Goal: Task Accomplishment & Management: Manage account settings

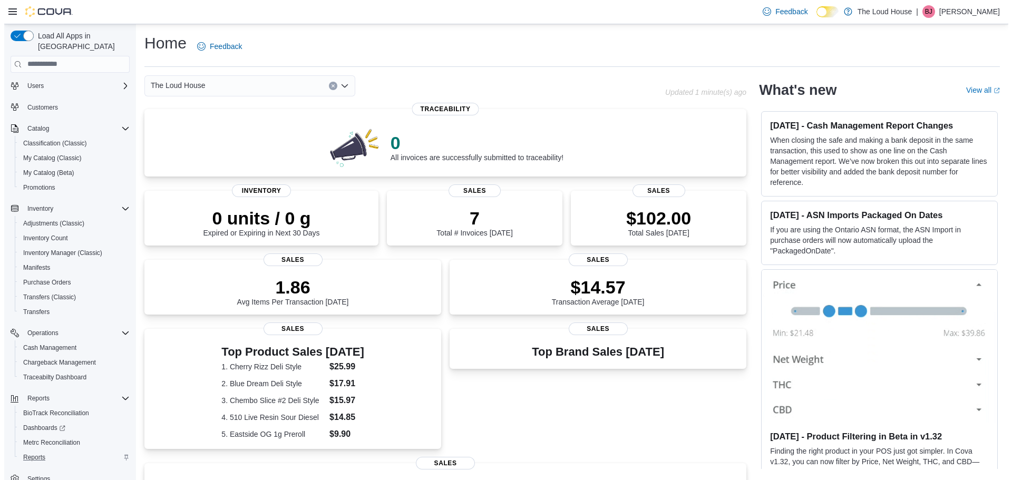
scroll to position [34, 0]
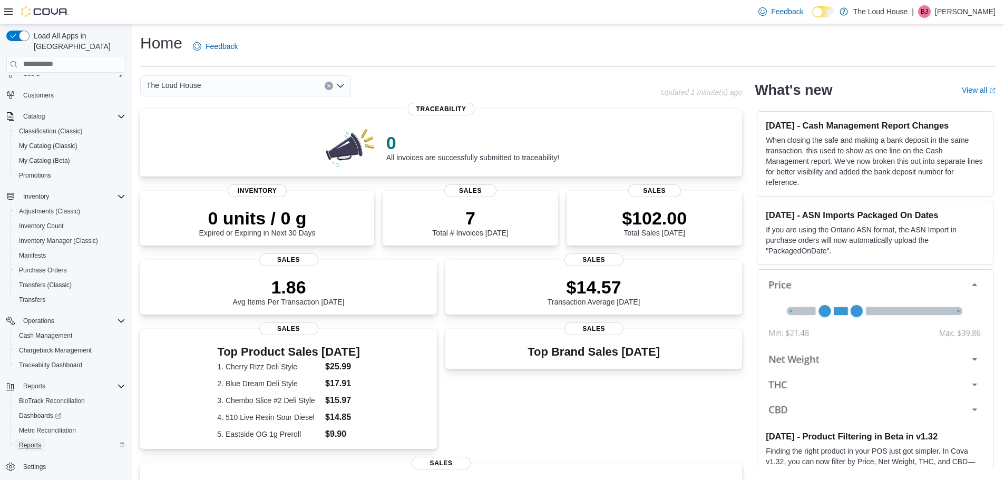
click at [36, 441] on span "Reports" at bounding box center [30, 445] width 22 height 8
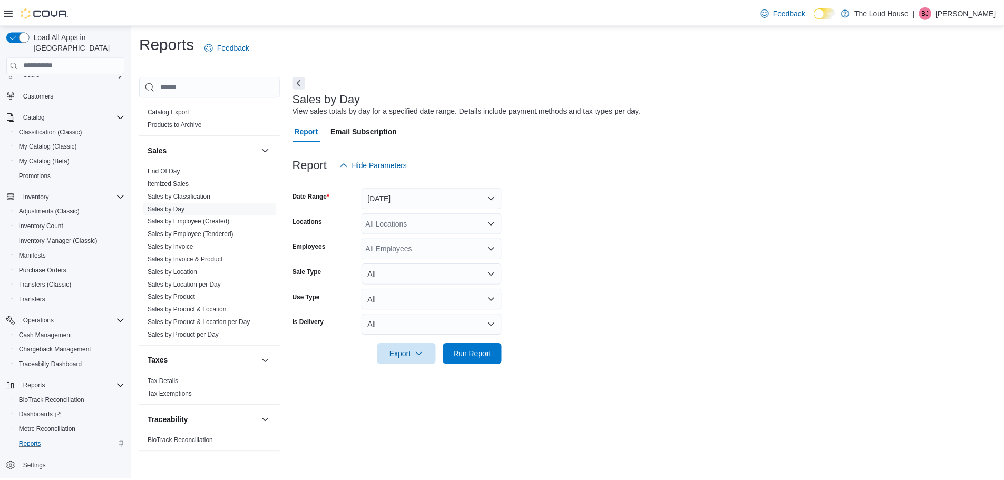
scroll to position [656, 0]
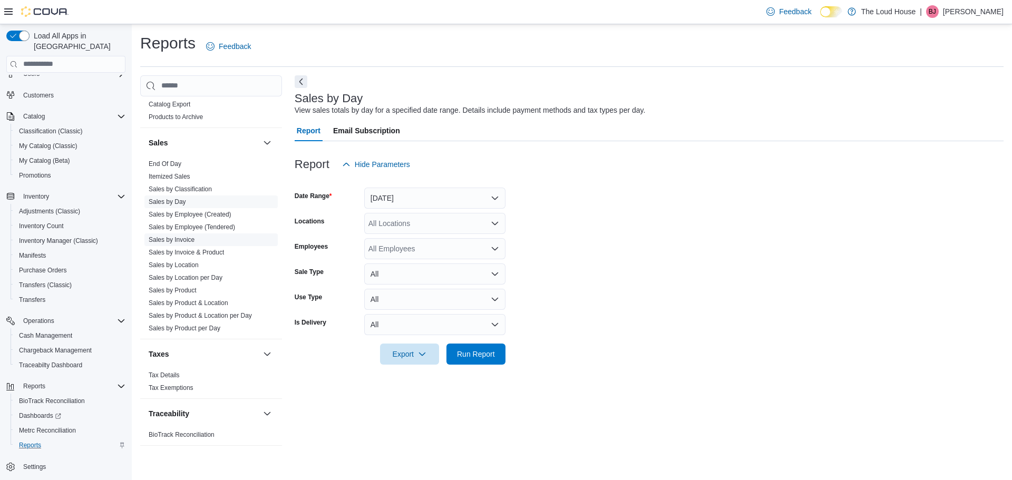
click at [189, 240] on link "Sales by Invoice" at bounding box center [172, 239] width 46 height 7
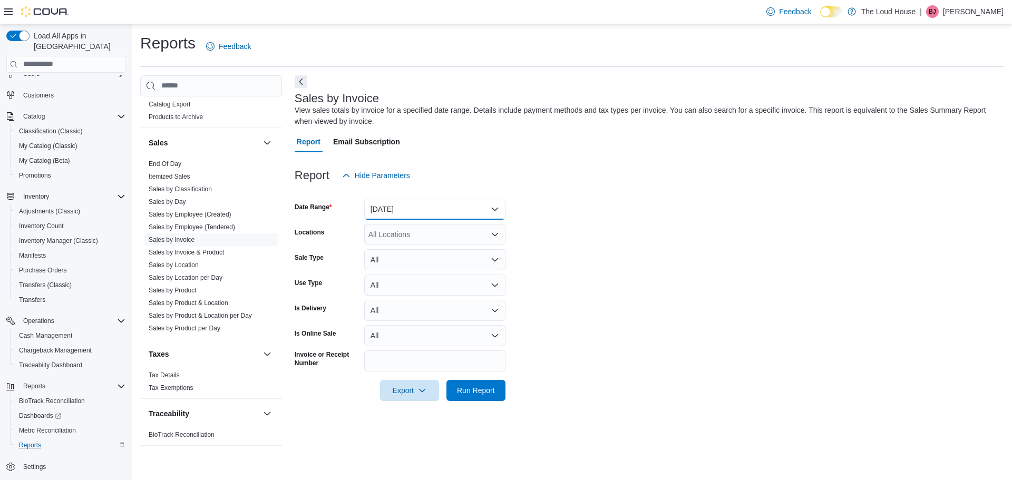
click at [498, 210] on button "Yesterday" at bounding box center [434, 209] width 141 height 21
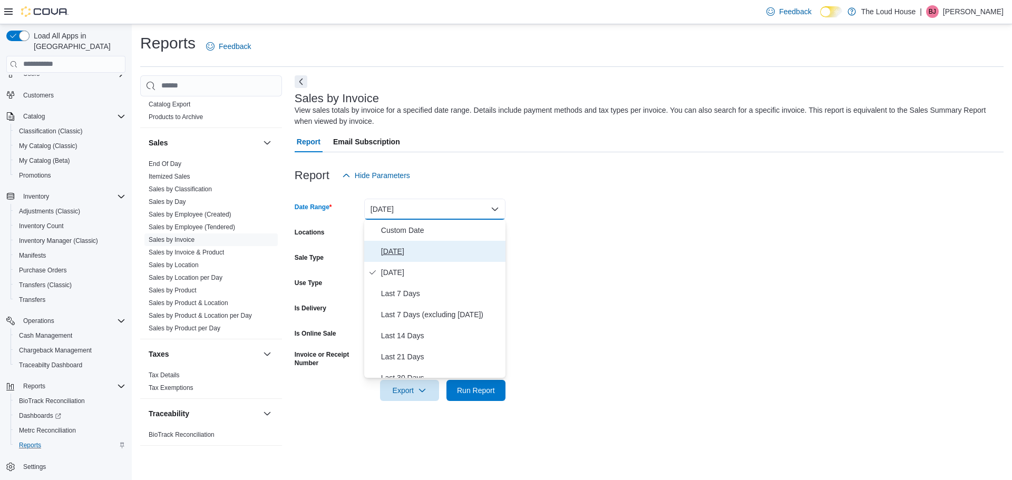
click at [406, 254] on span "Today" at bounding box center [441, 251] width 120 height 13
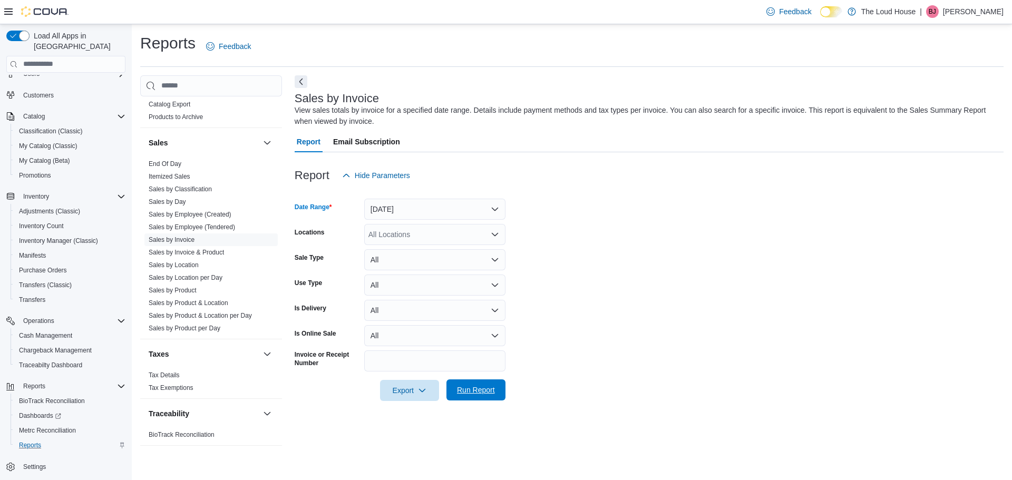
click at [467, 392] on span "Run Report" at bounding box center [476, 390] width 38 height 11
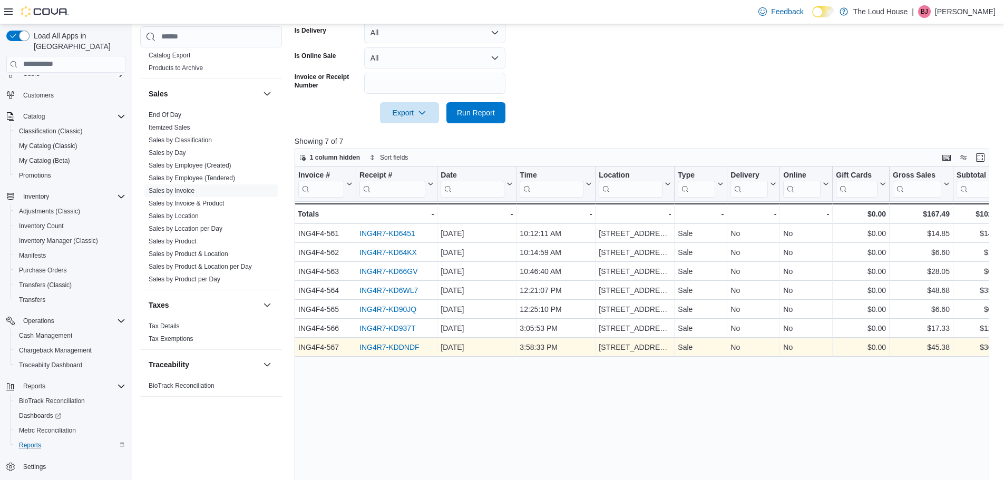
scroll to position [316, 0]
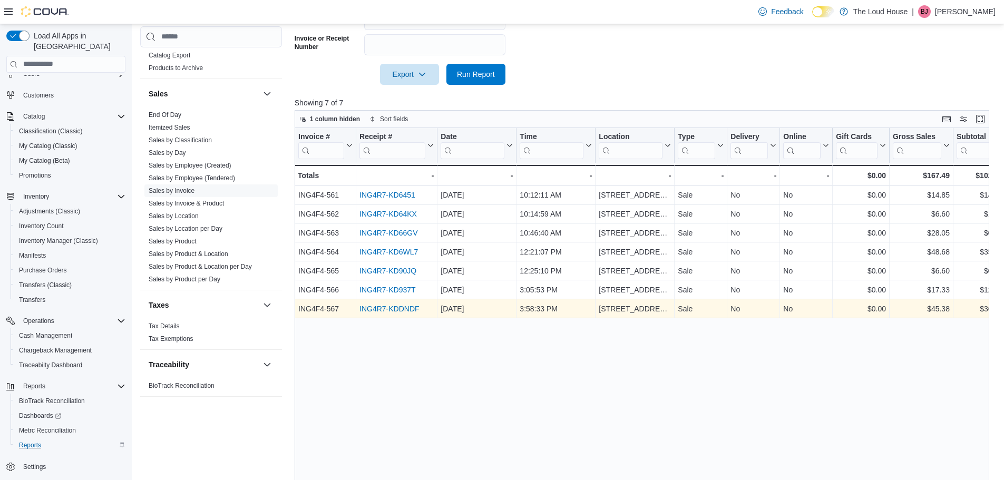
click at [400, 312] on link "ING4R7-KDDNDF" at bounding box center [390, 309] width 60 height 8
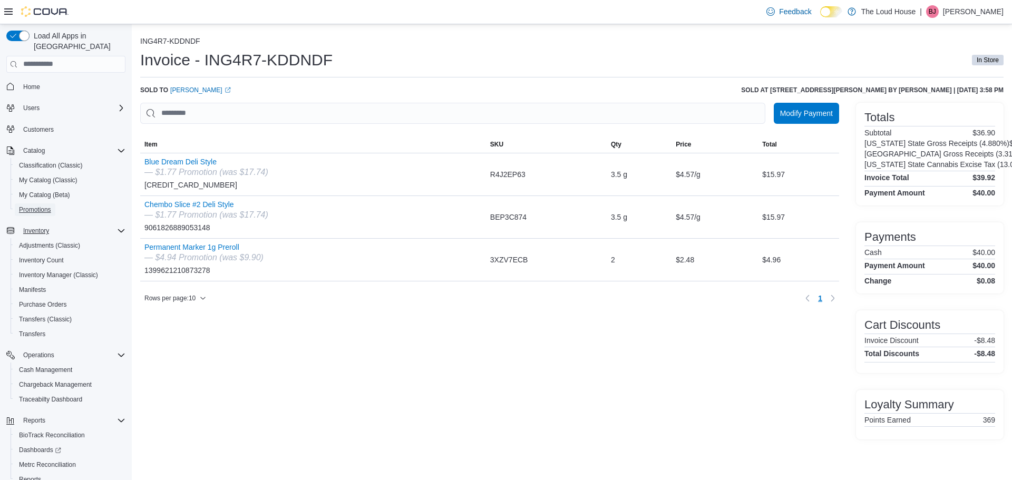
drag, startPoint x: 33, startPoint y: 203, endPoint x: 120, endPoint y: 223, distance: 88.7
click at [33, 206] on span "Promotions" at bounding box center [35, 210] width 32 height 8
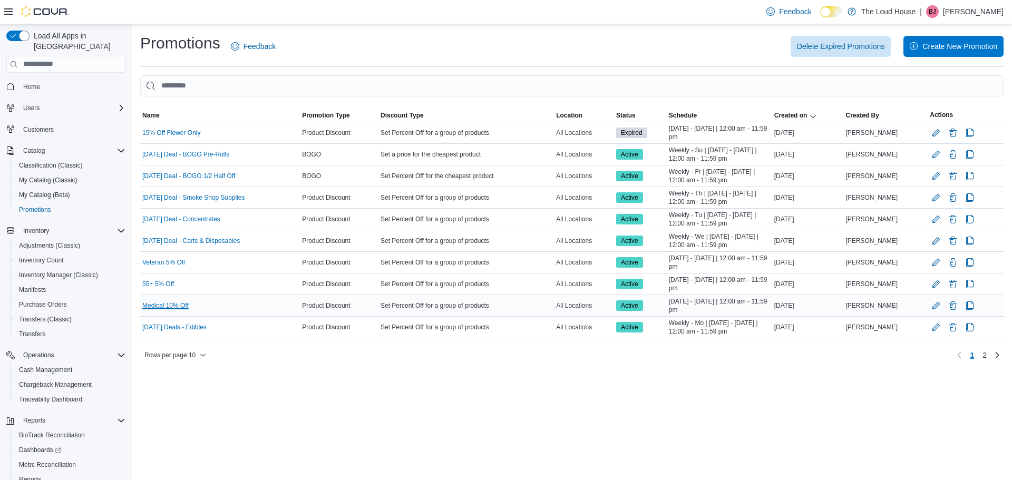
click at [176, 304] on link "Medical 10% Off" at bounding box center [165, 306] width 46 height 8
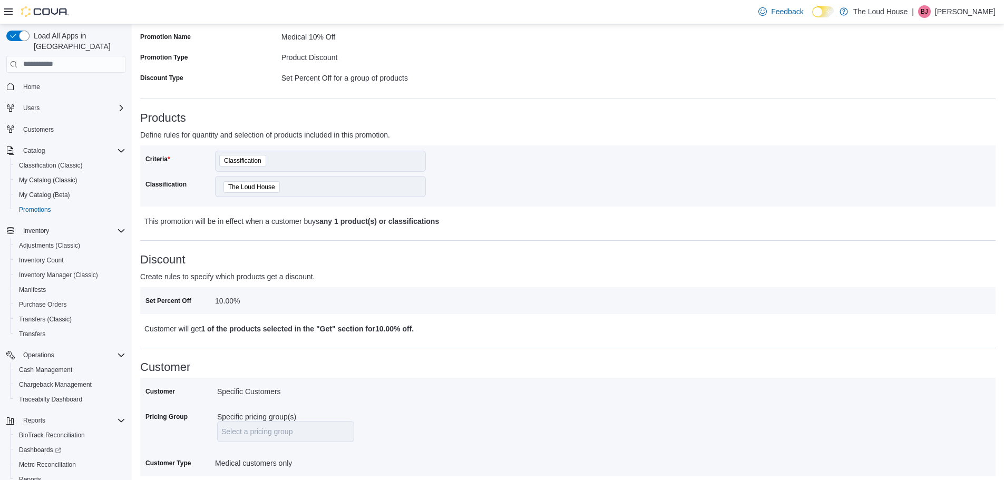
scroll to position [32, 0]
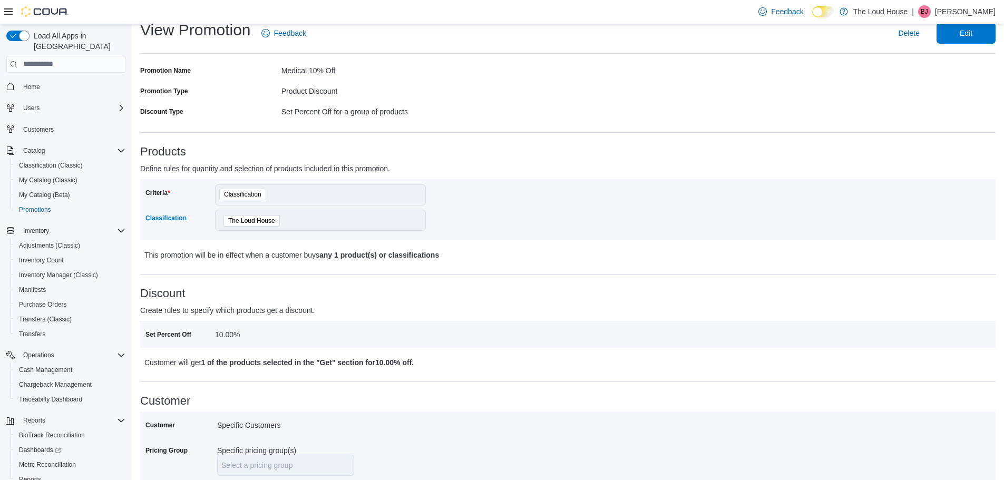
click at [397, 220] on div "The Loud House" at bounding box center [320, 220] width 211 height 21
click at [956, 35] on span "Edit" at bounding box center [966, 32] width 46 height 21
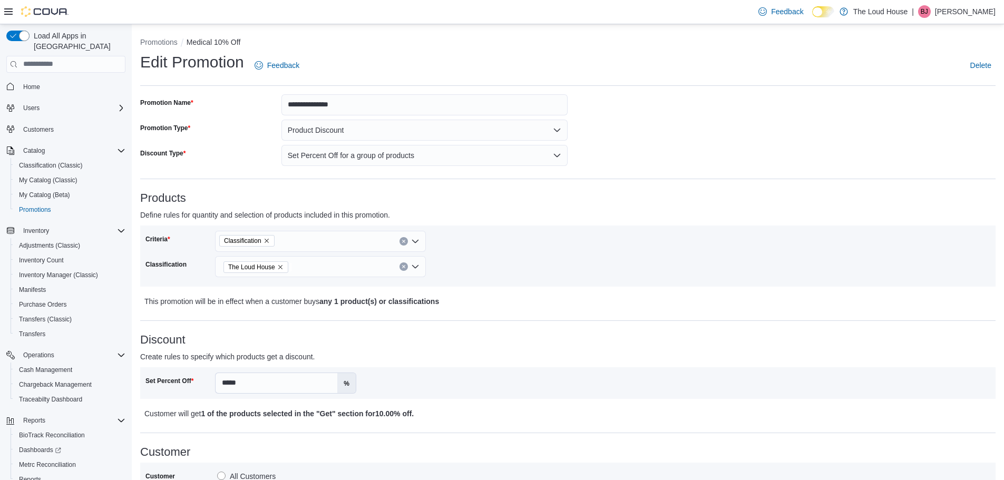
click at [417, 269] on div "The Loud House" at bounding box center [320, 266] width 211 height 21
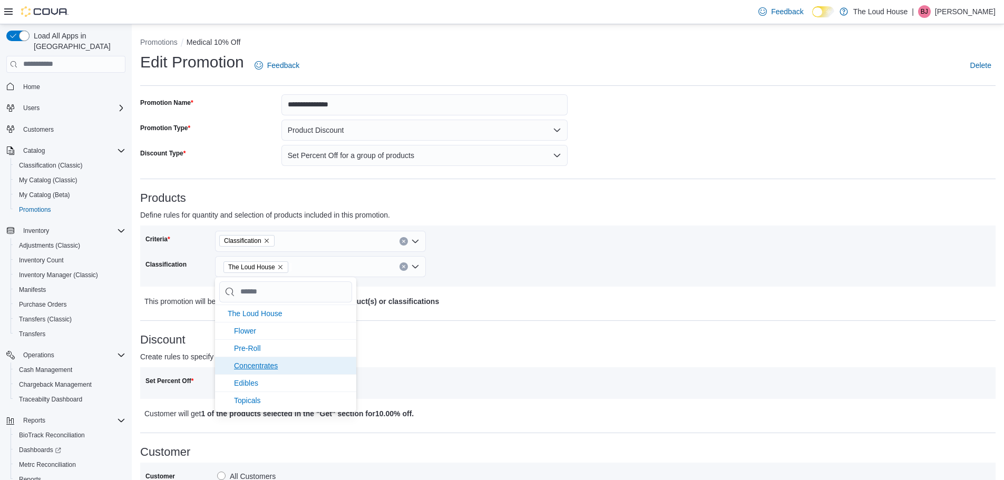
click at [260, 365] on span "Concentrates" at bounding box center [256, 366] width 44 height 8
click at [280, 267] on icon "Remove The Loud House from selection in this group" at bounding box center [280, 267] width 6 height 6
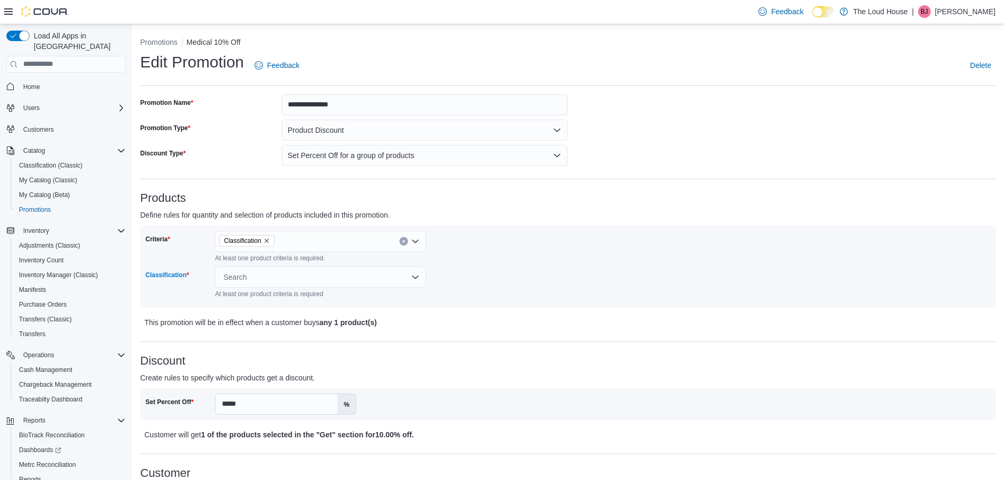
click at [411, 277] on div "Search" at bounding box center [320, 277] width 211 height 21
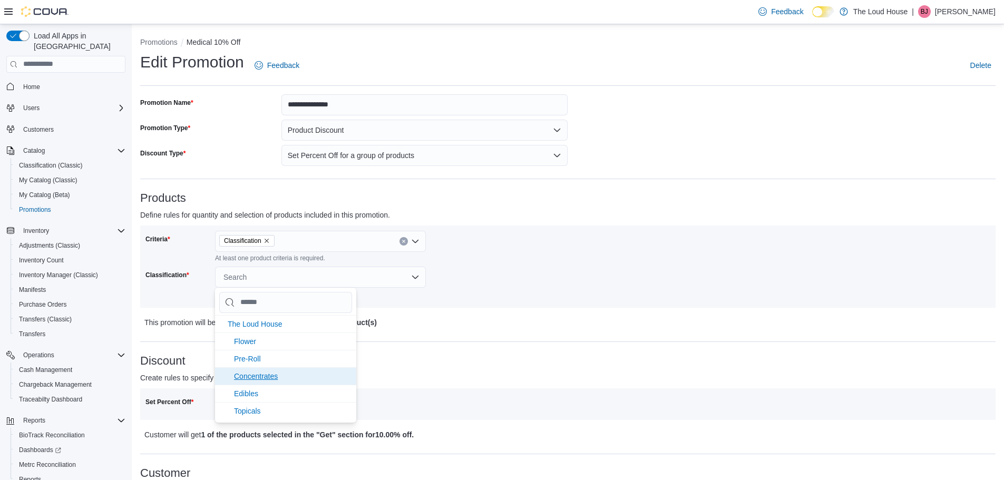
click at [257, 379] on span "Concentrates" at bounding box center [256, 376] width 44 height 8
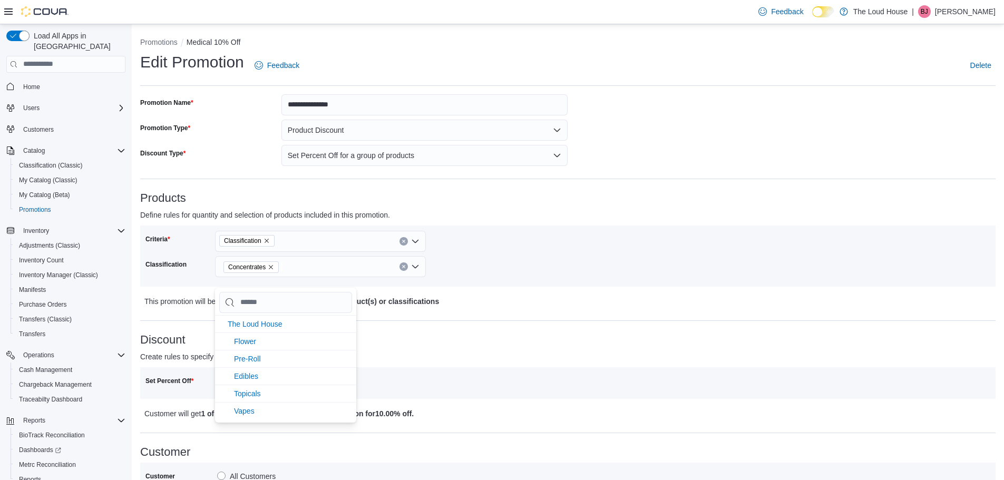
click at [418, 268] on div "Concentrates" at bounding box center [320, 266] width 211 height 21
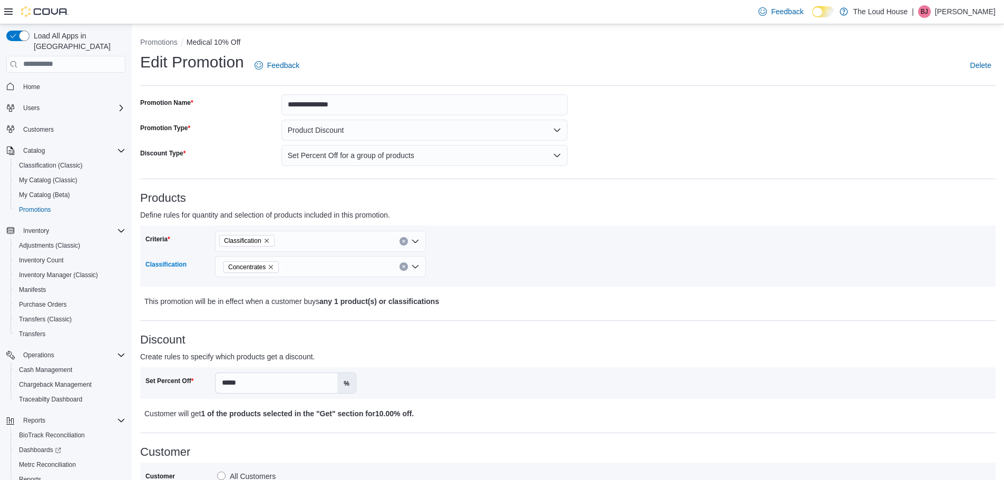
click at [414, 268] on div "Concentrates" at bounding box center [320, 266] width 211 height 21
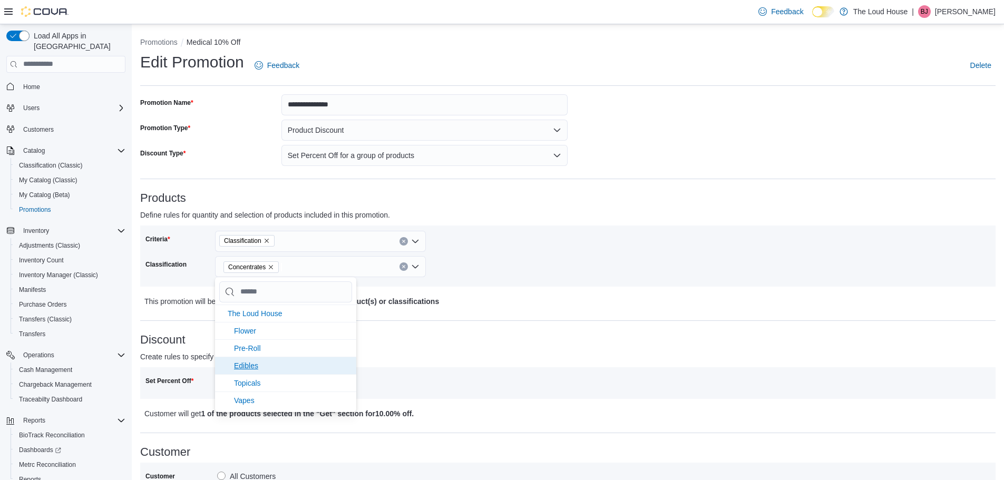
click at [248, 367] on span "Edibles" at bounding box center [246, 366] width 24 height 8
click at [239, 383] on span "Vapes" at bounding box center [244, 383] width 21 height 8
click at [257, 365] on span "Topicals" at bounding box center [247, 365] width 27 height 8
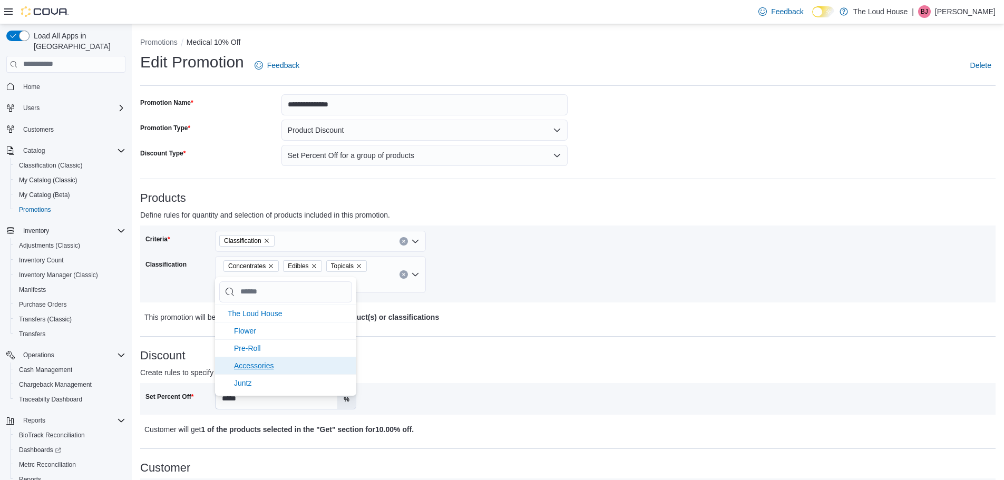
click at [258, 367] on span "Accessories" at bounding box center [254, 366] width 40 height 8
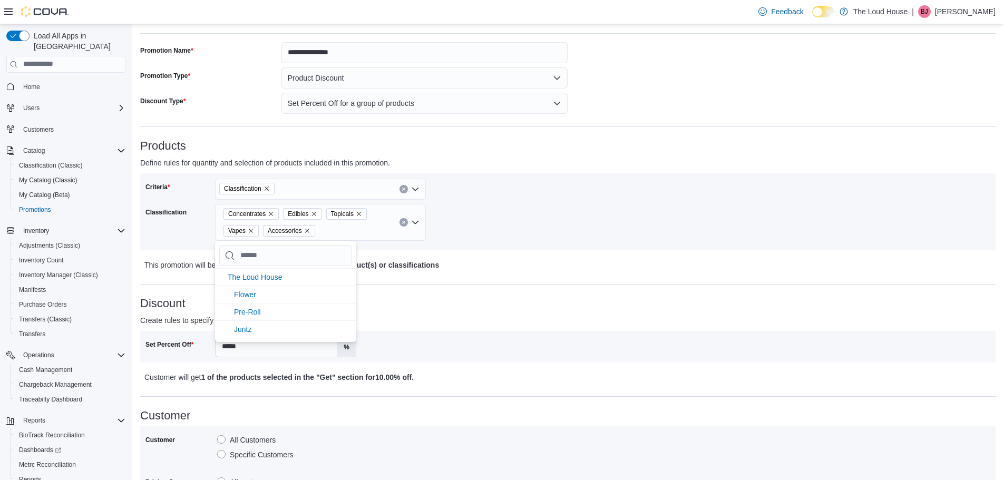
scroll to position [53, 0]
click at [405, 318] on p "Create rules to specify which products get a discount." at bounding box center [461, 320] width 642 height 13
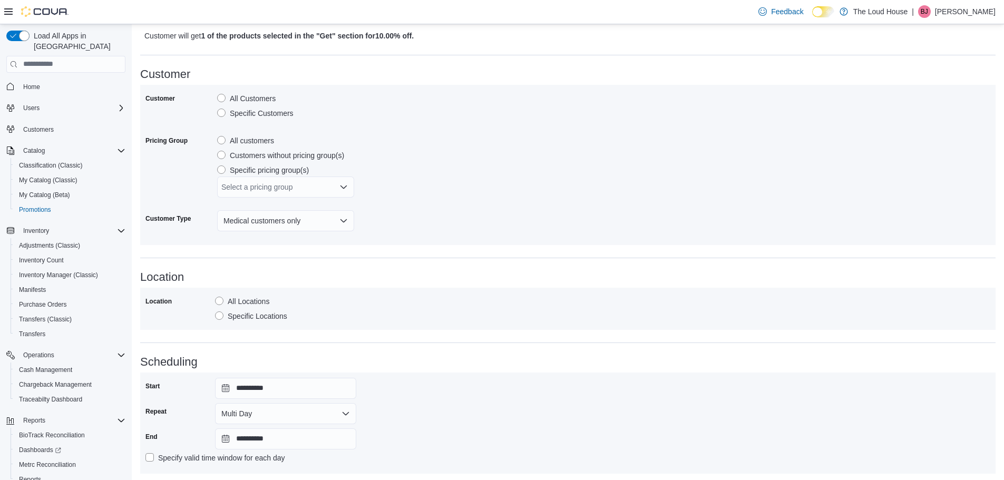
scroll to position [451, 0]
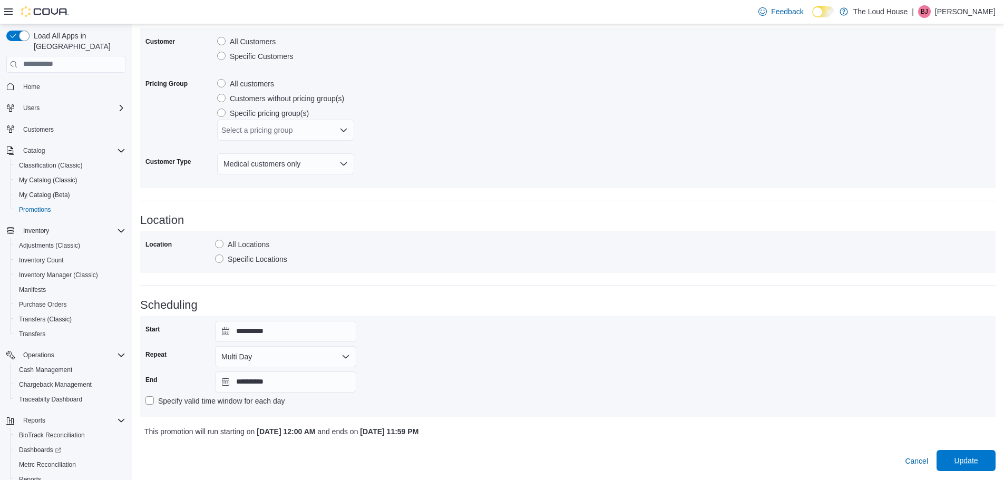
click at [957, 457] on span "Update" at bounding box center [966, 460] width 46 height 21
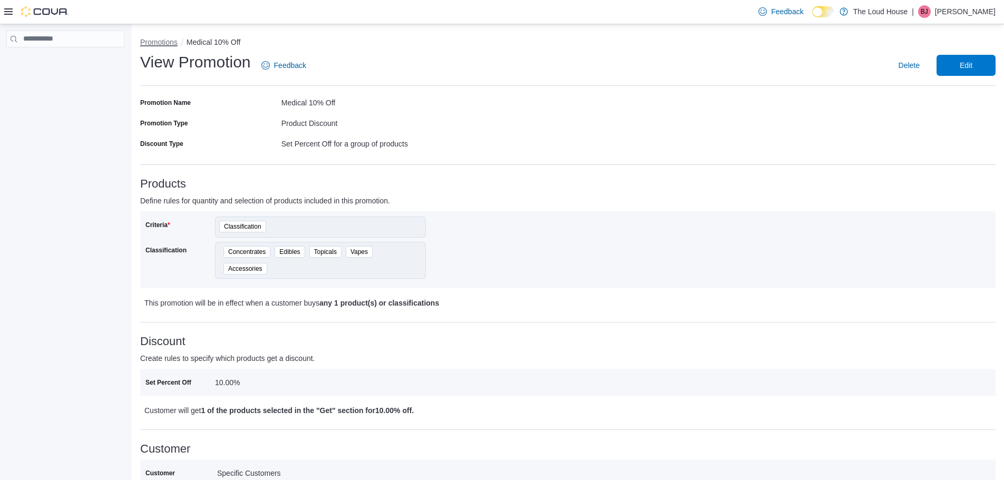
click at [168, 40] on button "Promotions" at bounding box center [158, 42] width 37 height 8
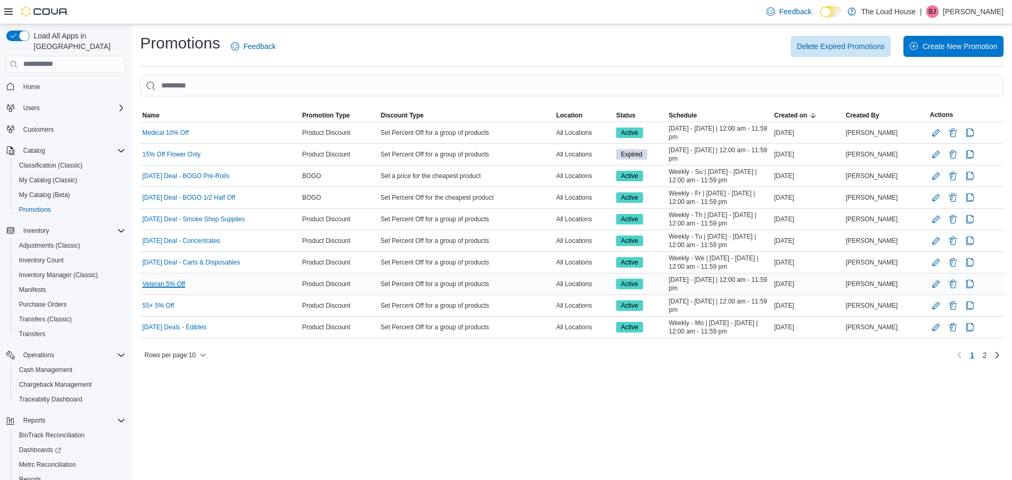
click at [181, 287] on link "Veteran 5% Off" at bounding box center [163, 284] width 43 height 8
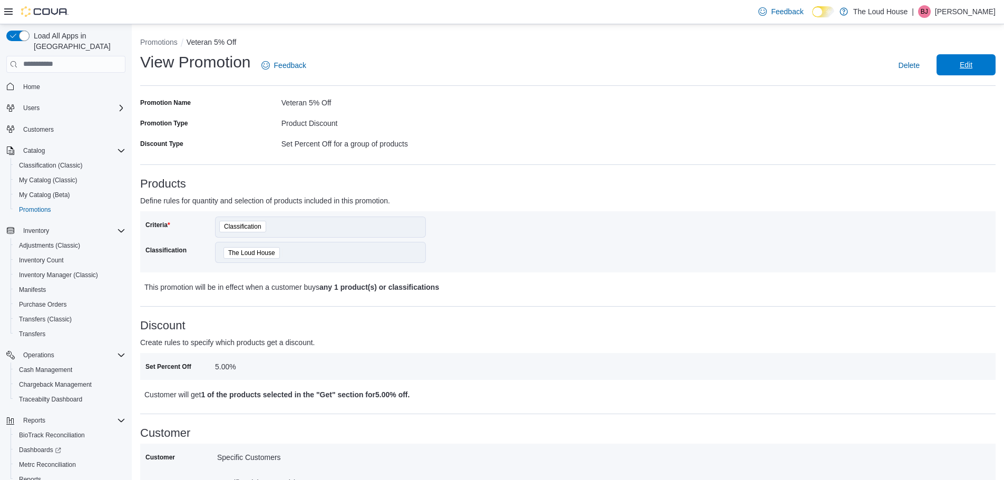
click at [983, 59] on span "Edit" at bounding box center [966, 64] width 46 height 21
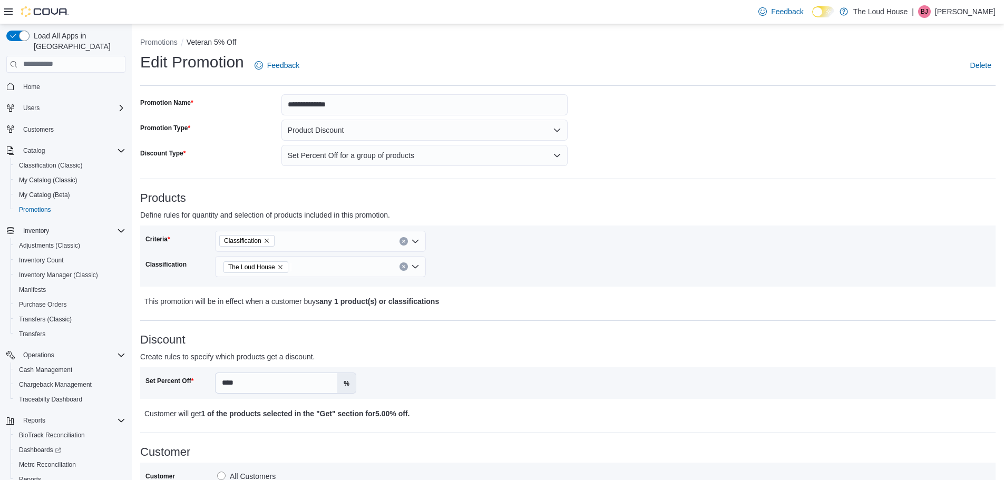
click at [403, 267] on icon "Clear input" at bounding box center [403, 266] width 3 height 3
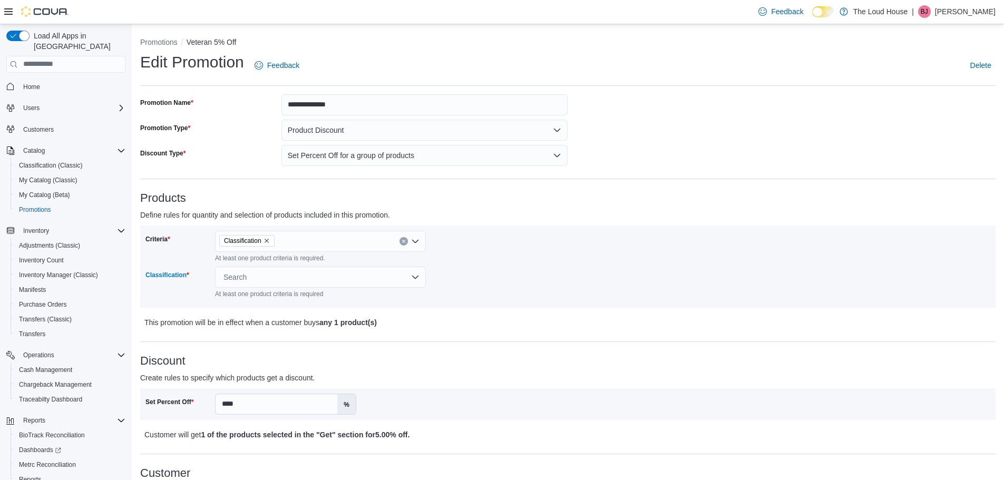
click at [413, 275] on div "Search" at bounding box center [320, 277] width 211 height 21
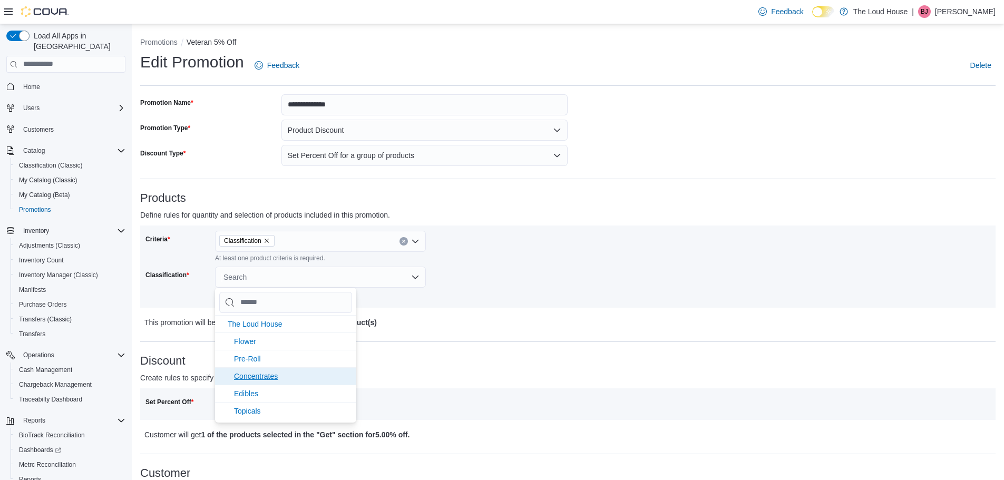
click at [255, 377] on span "Concentrates" at bounding box center [256, 376] width 44 height 8
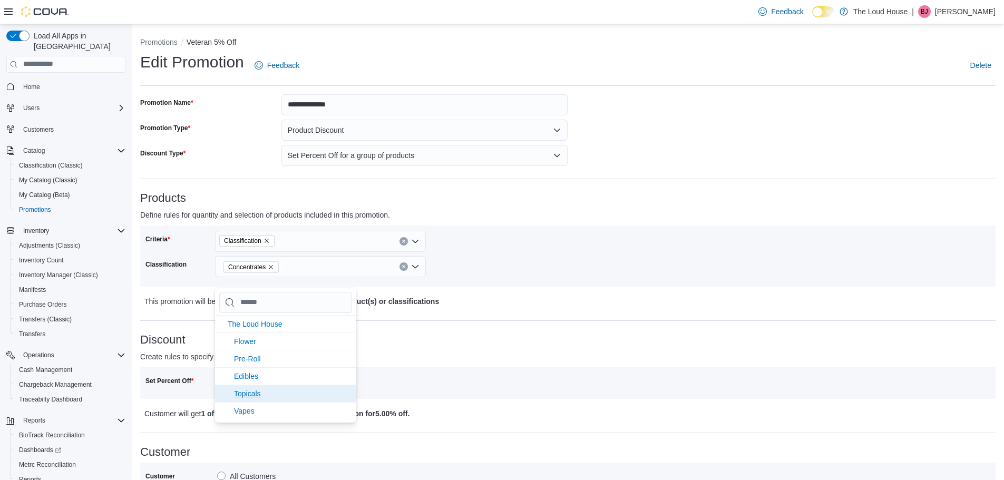
click at [258, 393] on span "Topicals" at bounding box center [247, 394] width 27 height 8
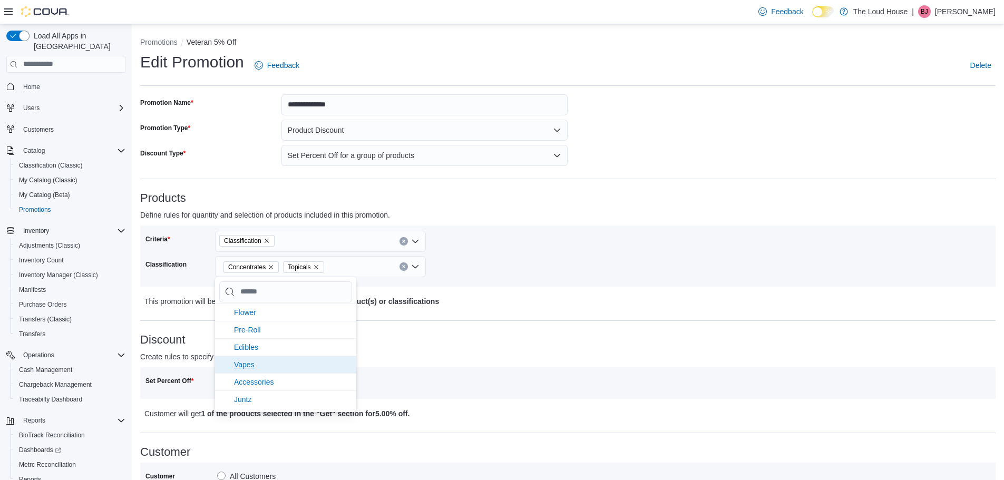
click at [235, 364] on span "Vapes" at bounding box center [244, 365] width 21 height 8
click at [249, 380] on span "Accessories" at bounding box center [254, 382] width 40 height 8
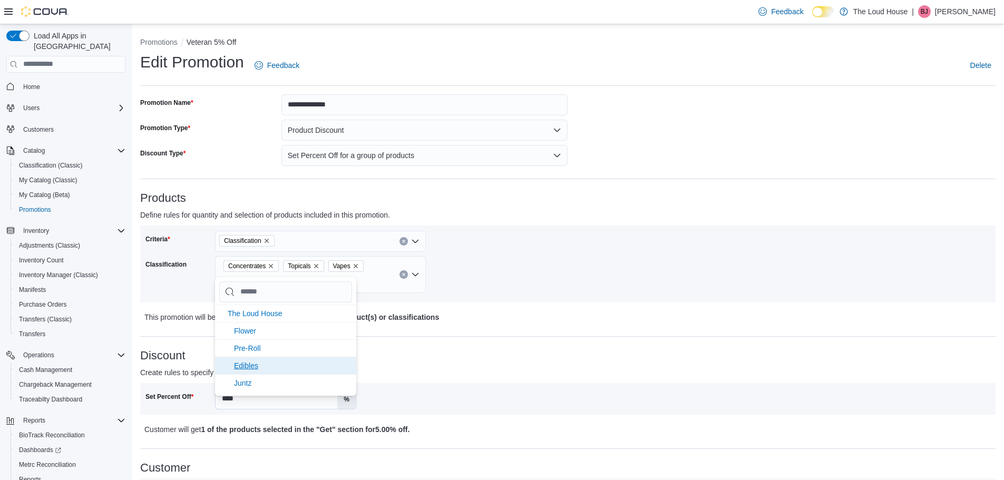
scroll to position [0, 0]
click at [251, 366] on span "Edibles" at bounding box center [246, 366] width 24 height 8
click at [466, 278] on div "Criteria Classification Classification Concentrates Edibles Topicals Vapes Acce…" at bounding box center [357, 264] width 423 height 66
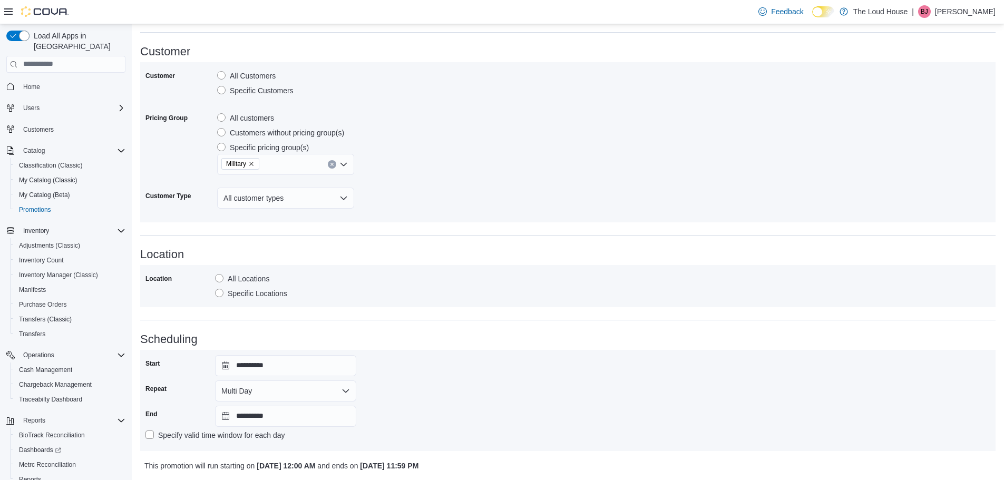
scroll to position [451, 0]
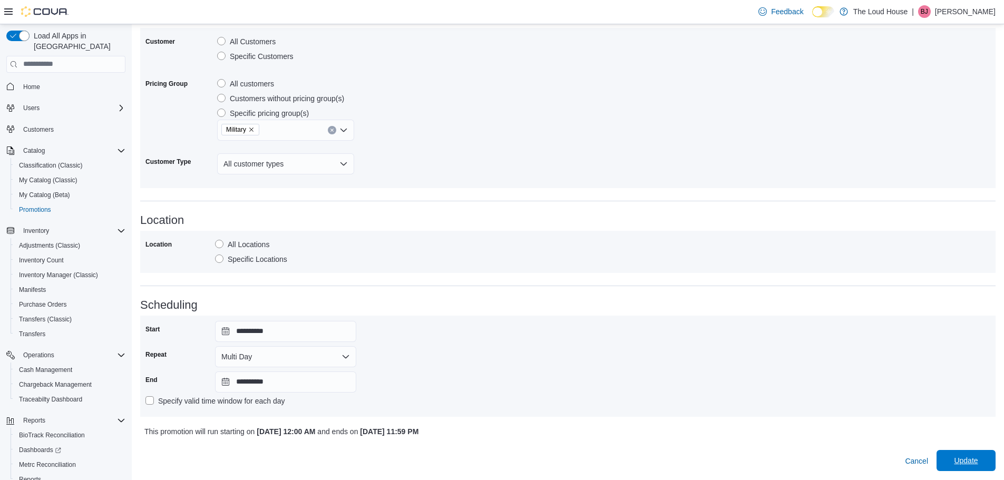
click at [969, 453] on span "Update" at bounding box center [966, 460] width 46 height 21
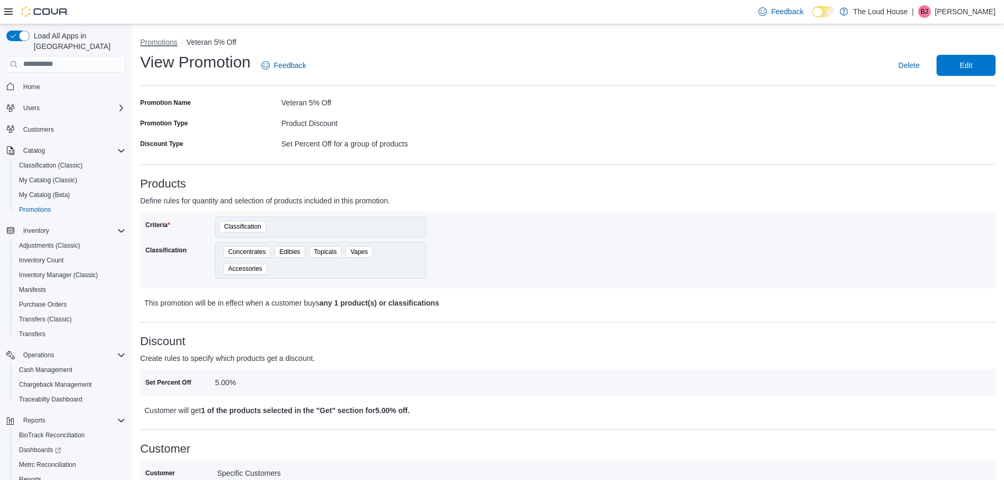
click at [173, 40] on button "Promotions" at bounding box center [158, 42] width 37 height 8
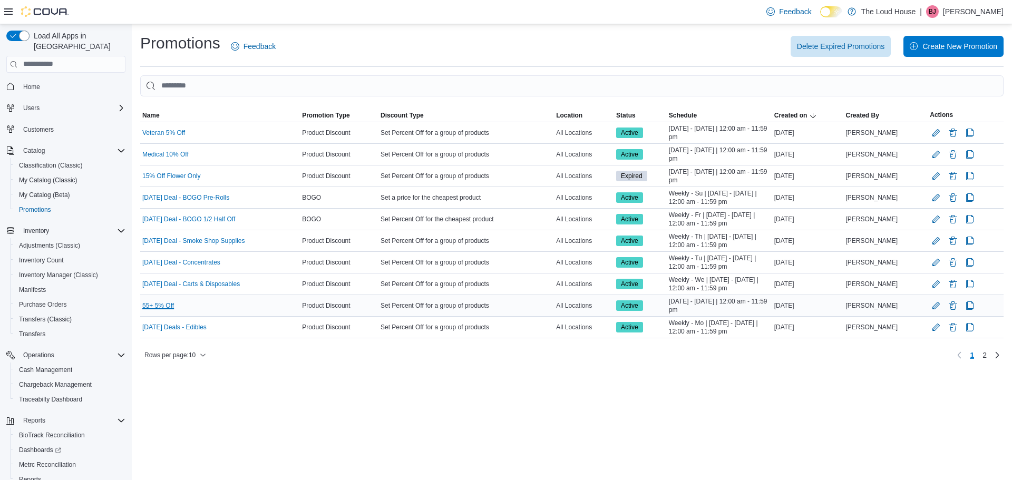
click at [170, 307] on link "55+ 5% Off" at bounding box center [158, 306] width 32 height 8
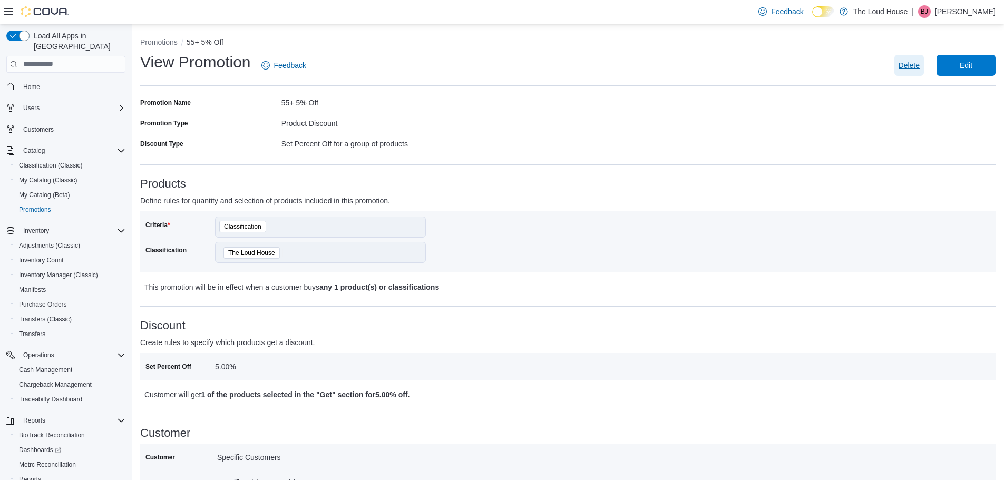
click at [918, 64] on span "Delete" at bounding box center [909, 65] width 21 height 11
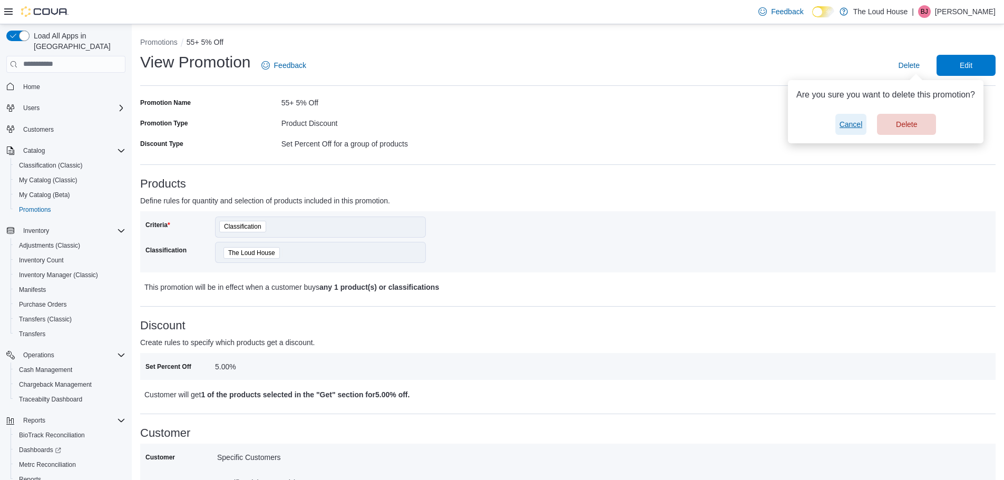
click at [854, 125] on span "Cancel" at bounding box center [851, 124] width 23 height 11
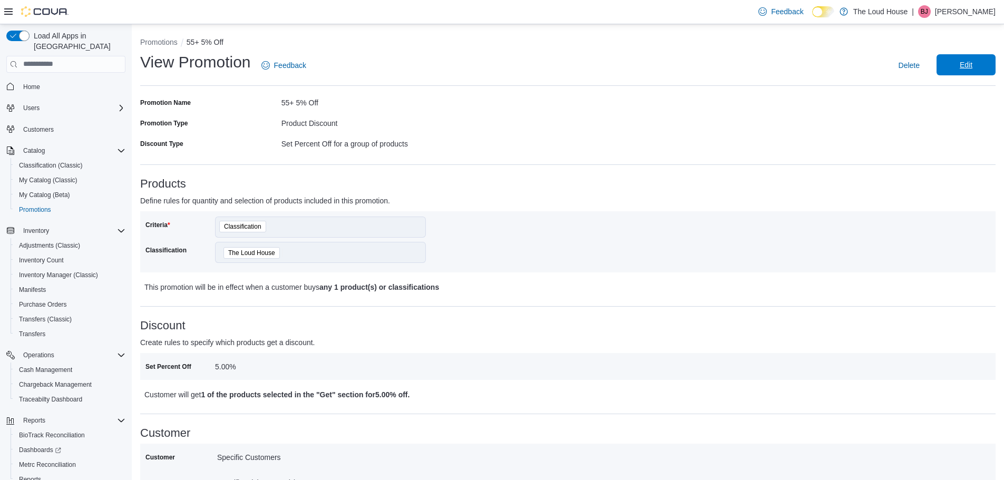
click at [957, 72] on span "Edit" at bounding box center [966, 64] width 46 height 21
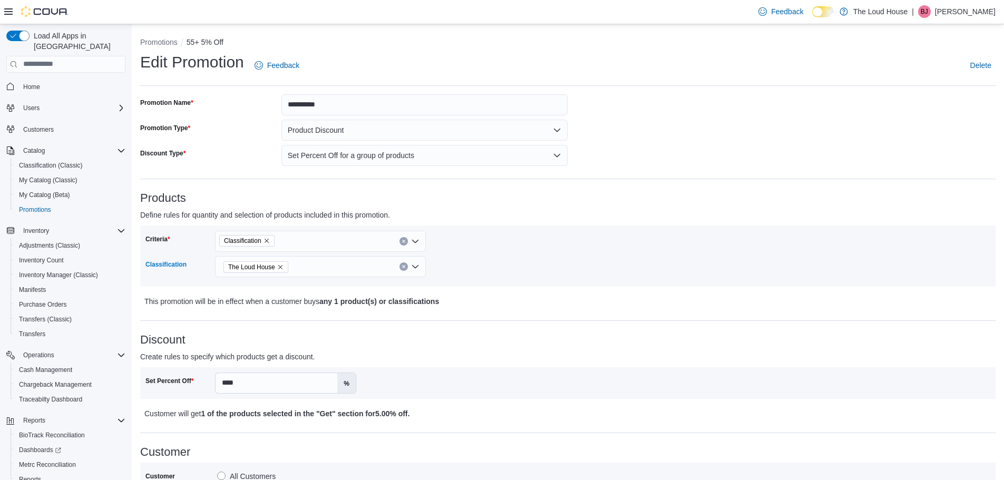
click at [284, 269] on icon "Remove The Loud House from selection in this group" at bounding box center [280, 267] width 6 height 6
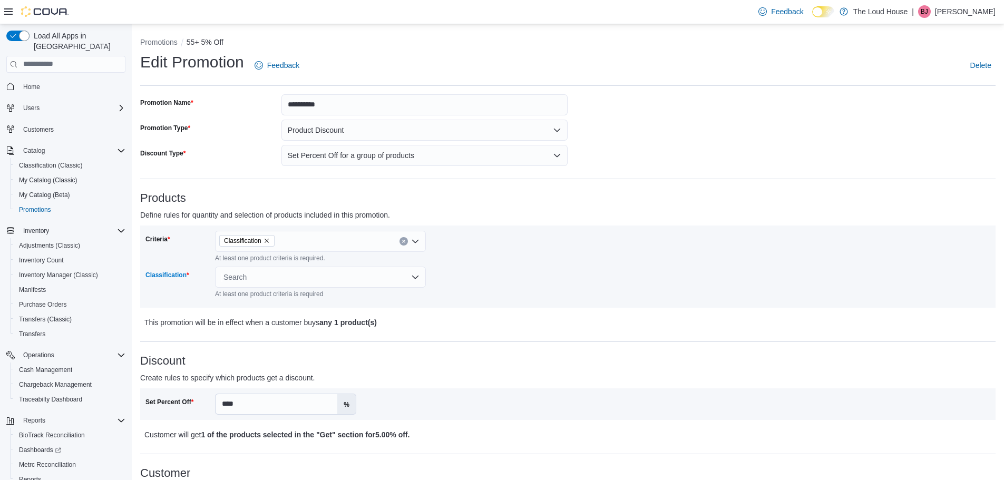
click at [413, 277] on div "Search" at bounding box center [320, 277] width 211 height 21
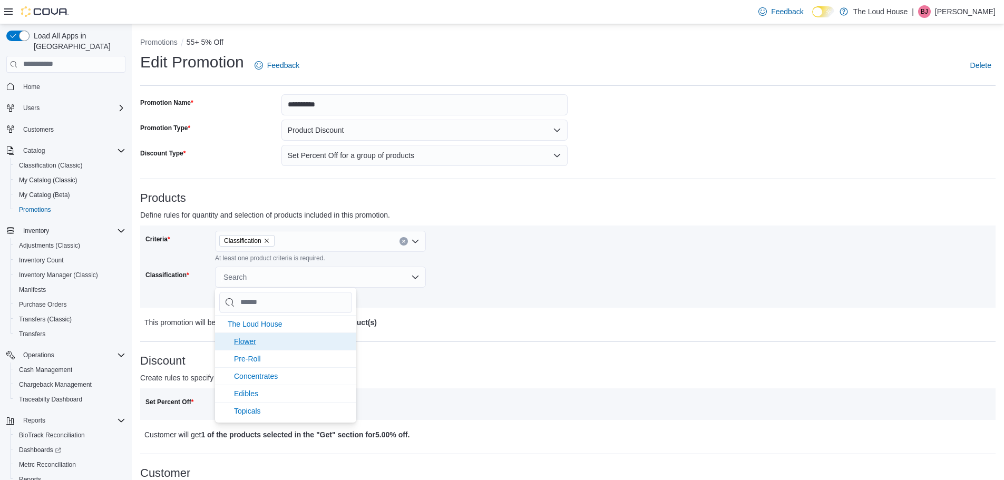
click at [256, 341] on span "Flower" at bounding box center [245, 341] width 22 height 8
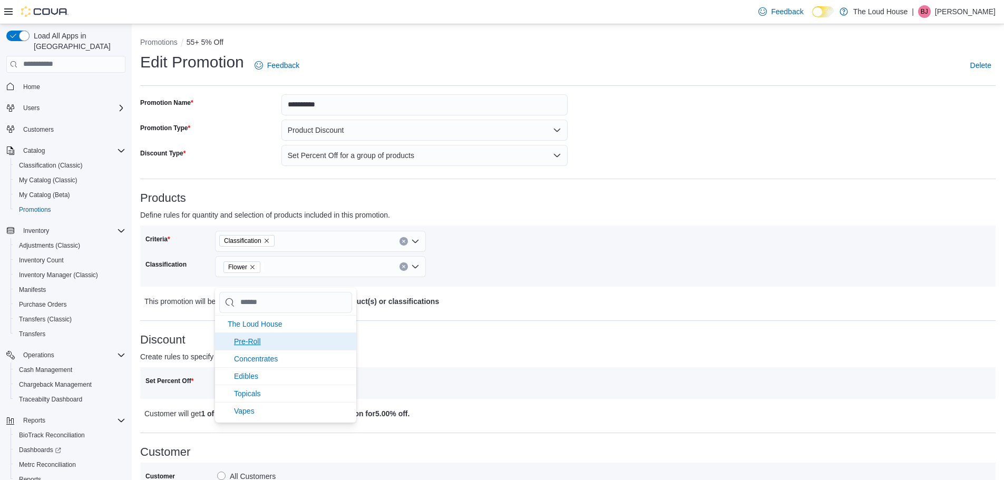
click at [259, 344] on span "Pre-Roll" at bounding box center [247, 341] width 27 height 8
click at [300, 267] on icon "Remove Pre-Roll from selection in this group" at bounding box center [297, 267] width 6 height 6
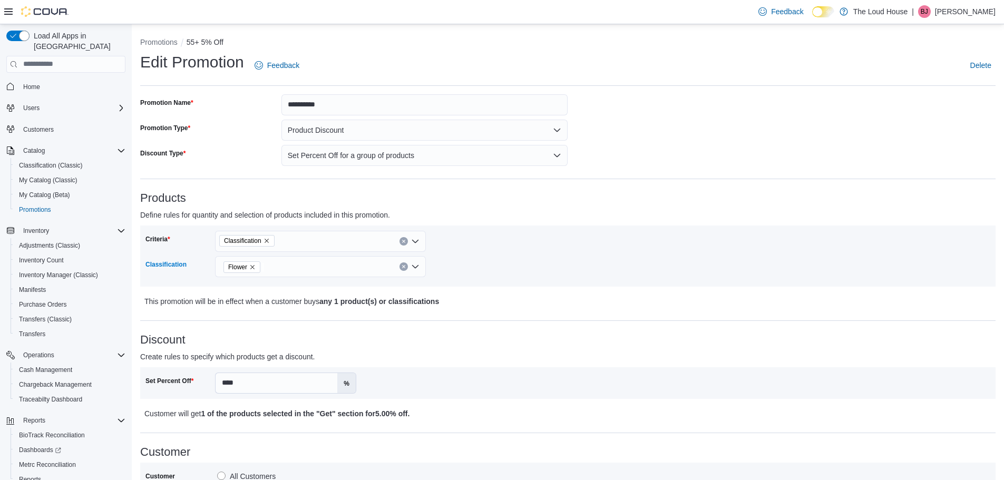
click at [254, 269] on icon "Remove Flower from selection in this group" at bounding box center [252, 267] width 6 height 6
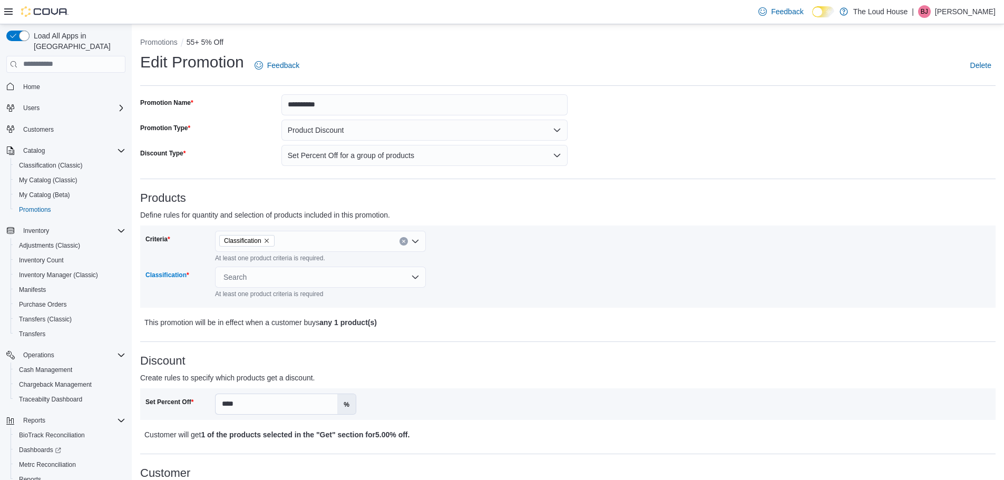
click at [415, 275] on div "Search" at bounding box center [320, 277] width 211 height 21
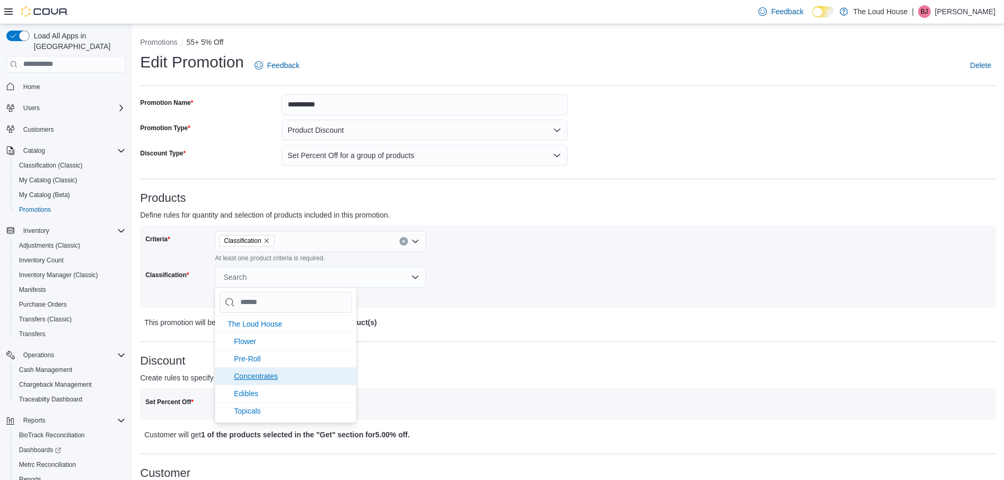
click at [258, 378] on span "Concentrates" at bounding box center [256, 376] width 44 height 8
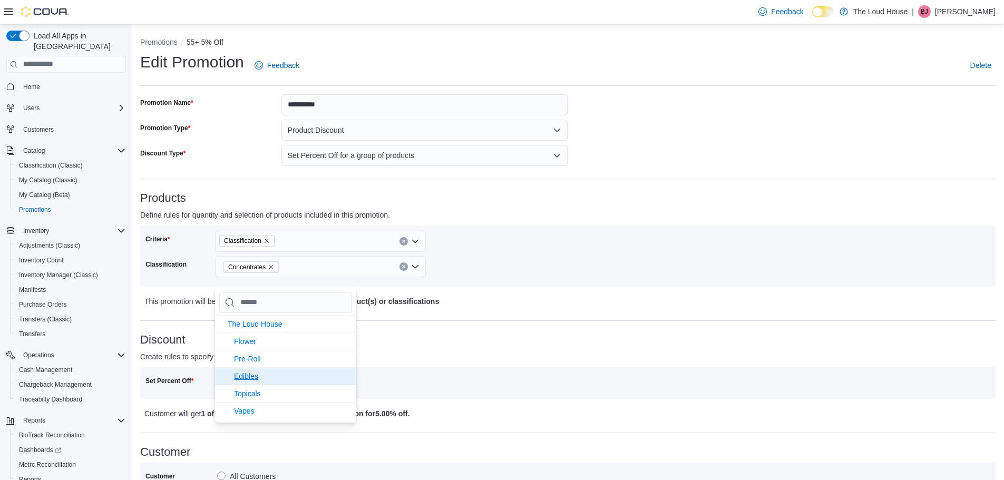
click at [253, 377] on span "Edibles" at bounding box center [246, 376] width 24 height 8
click at [251, 383] on span "Vapes" at bounding box center [244, 383] width 21 height 8
click at [255, 365] on span "Topicals" at bounding box center [247, 366] width 27 height 8
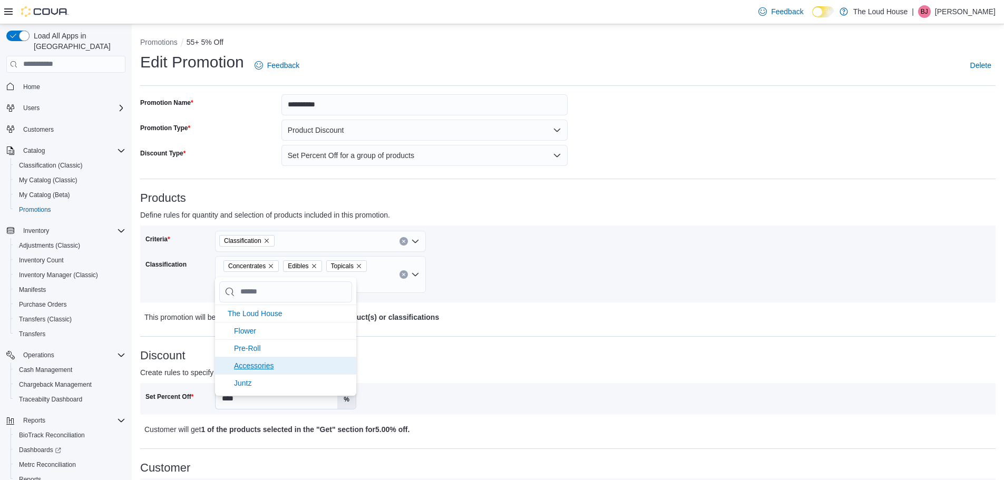
click at [256, 360] on li "Accessories" at bounding box center [285, 365] width 141 height 17
click at [453, 273] on div "Criteria Classification Classification Concentrates Edibles Topicals Vapes Acce…" at bounding box center [357, 264] width 423 height 66
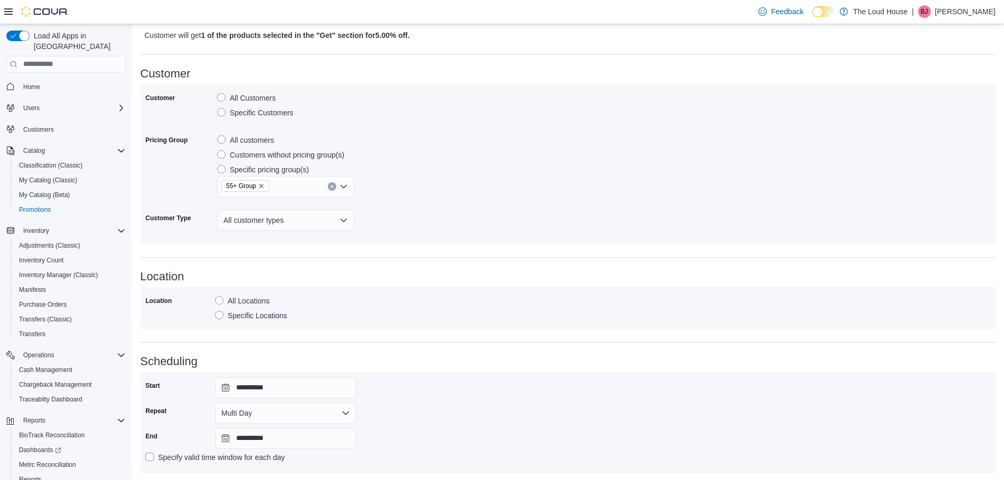
scroll to position [451, 0]
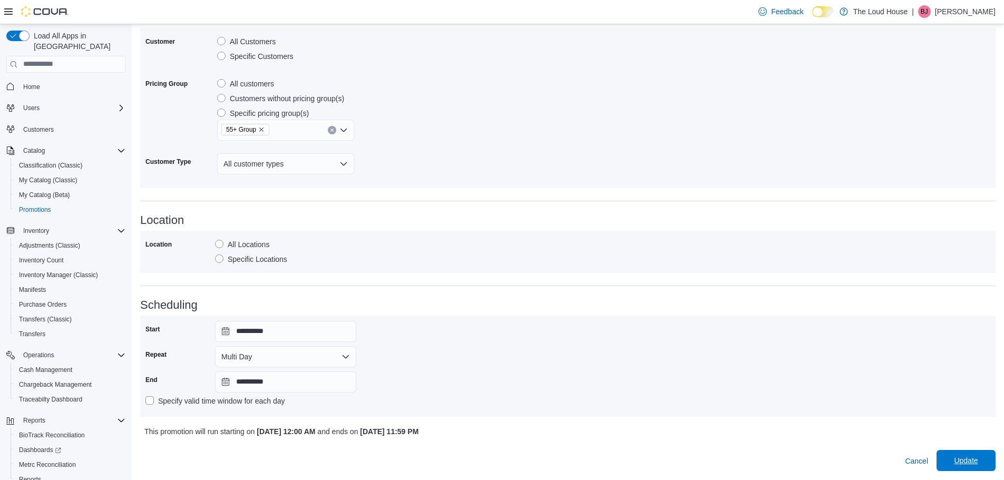
click at [975, 459] on span "Update" at bounding box center [966, 460] width 24 height 11
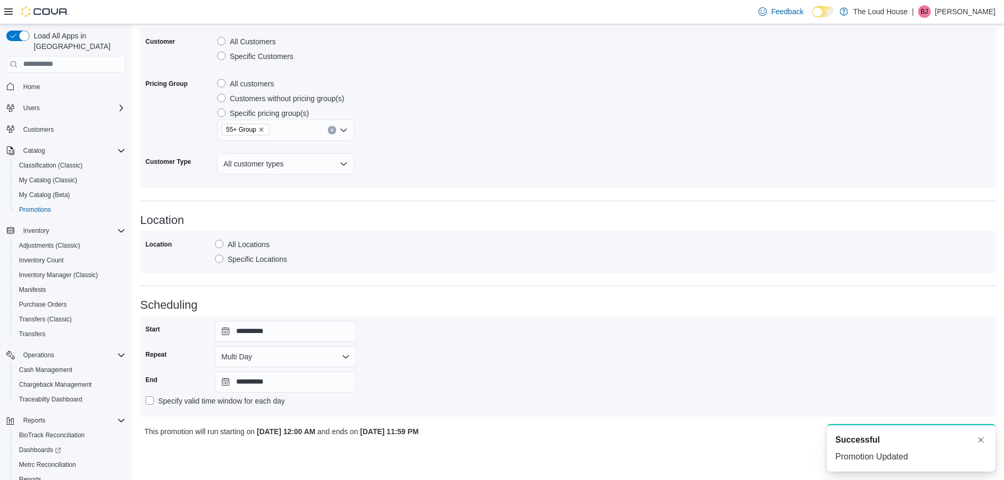
scroll to position [1, 0]
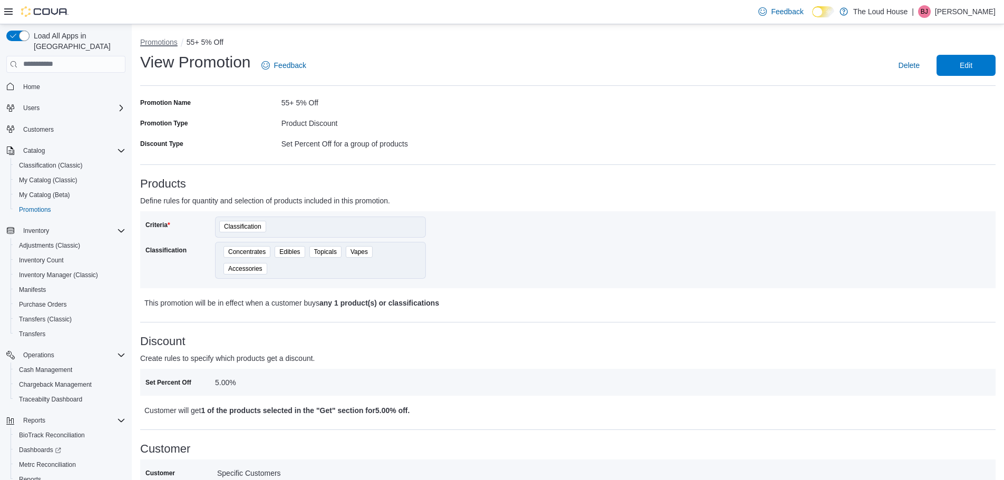
click at [144, 43] on button "Promotions" at bounding box center [158, 42] width 37 height 8
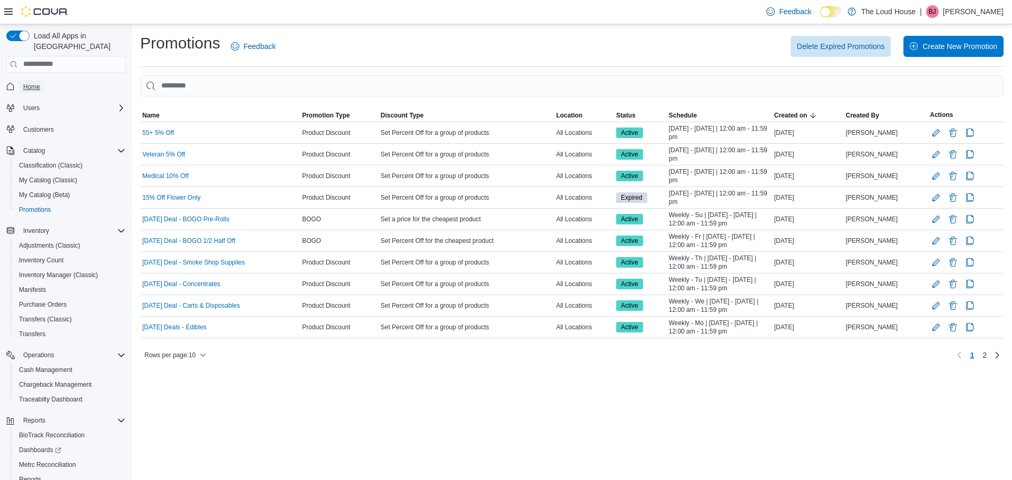
click at [44, 81] on link "Home" at bounding box center [31, 87] width 25 height 13
